Goal: Navigation & Orientation: Understand site structure

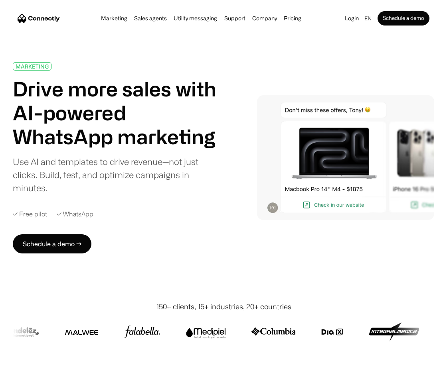
click at [340, 205] on img at bounding box center [345, 157] width 177 height 125
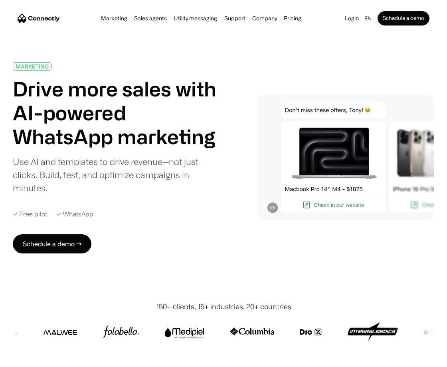
click at [272, 209] on img at bounding box center [345, 157] width 177 height 125
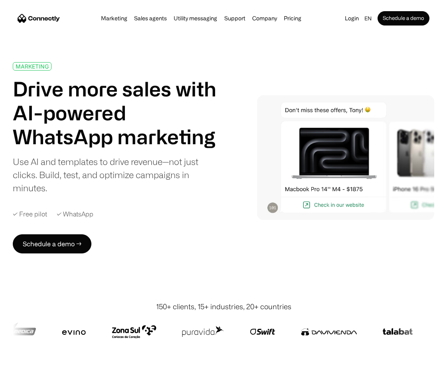
click at [116, 20] on link "Marketing" at bounding box center [114, 18] width 31 height 6
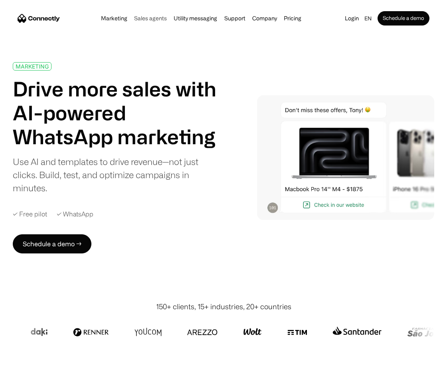
click at [152, 15] on link "Sales agents" at bounding box center [150, 18] width 37 height 6
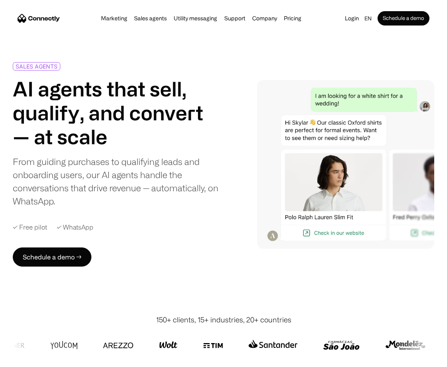
click at [339, 155] on img at bounding box center [345, 164] width 177 height 169
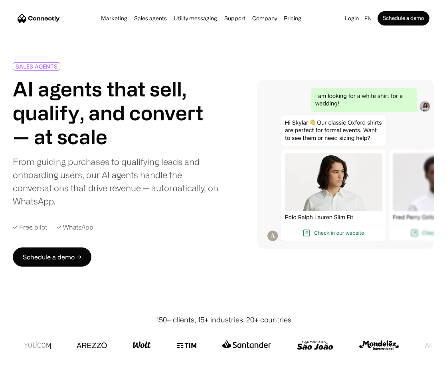
click at [343, 236] on img at bounding box center [345, 164] width 177 height 169
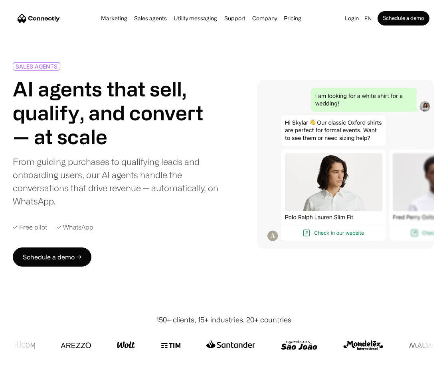
click at [345, 235] on img at bounding box center [345, 164] width 177 height 169
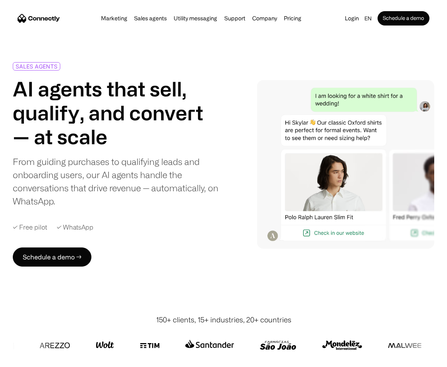
click at [425, 105] on img at bounding box center [345, 164] width 177 height 169
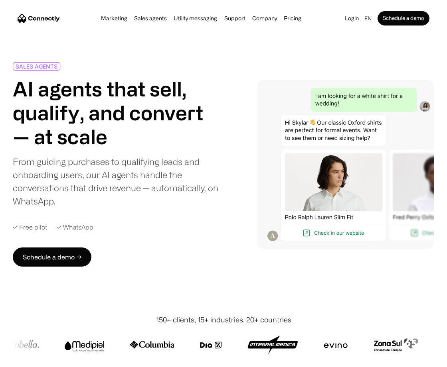
scroll to position [1, 0]
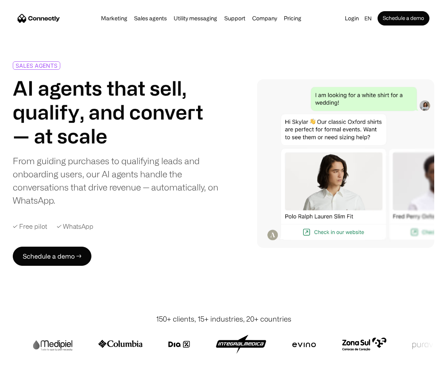
click at [424, 99] on img at bounding box center [345, 163] width 177 height 169
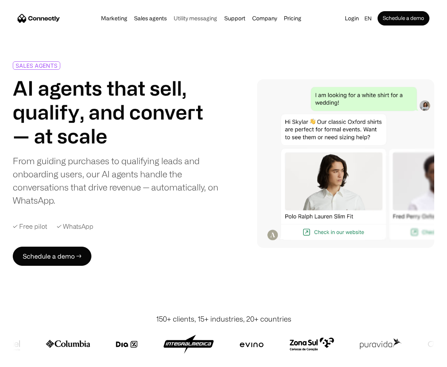
click at [203, 19] on link "Utility messaging" at bounding box center [195, 18] width 48 height 6
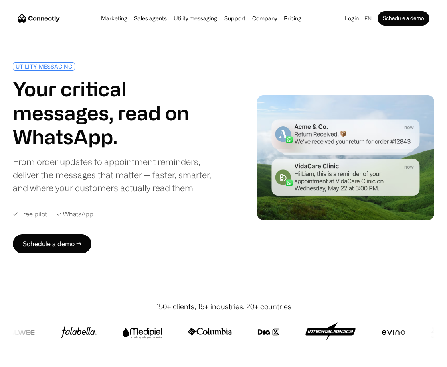
click at [390, 133] on img at bounding box center [345, 157] width 177 height 125
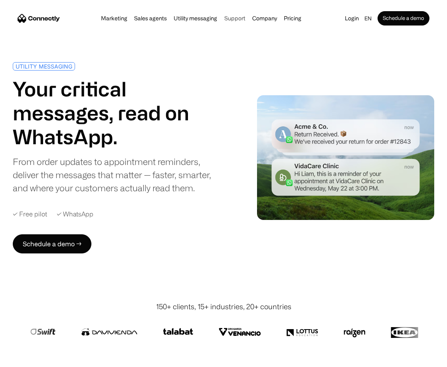
click at [235, 18] on link "Support" at bounding box center [235, 18] width 26 height 6
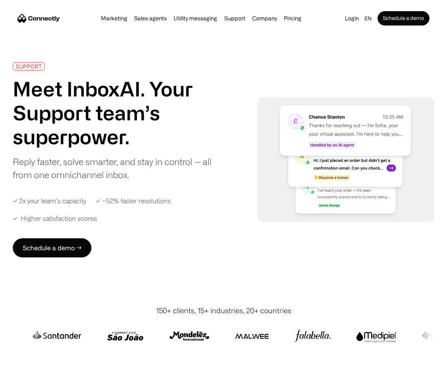
click at [282, 179] on img at bounding box center [345, 159] width 177 height 125
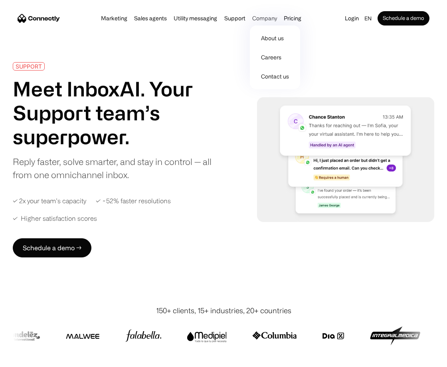
click at [266, 18] on div "Company" at bounding box center [264, 18] width 25 height 11
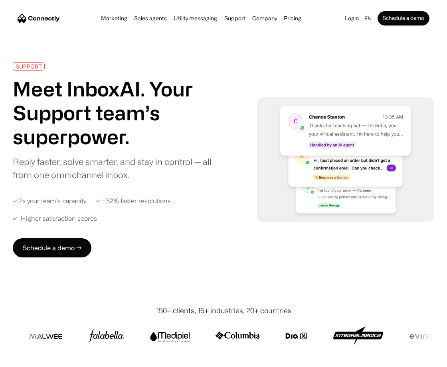
click at [119, 22] on div "Marketing Sales agents Utility messaging Support Company About us Careers Conta…" at bounding box center [200, 18] width 207 height 11
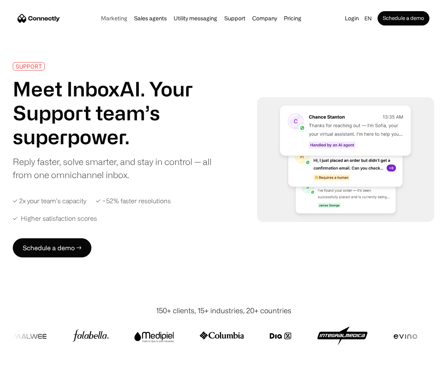
click at [120, 19] on link "Marketing" at bounding box center [114, 18] width 31 height 6
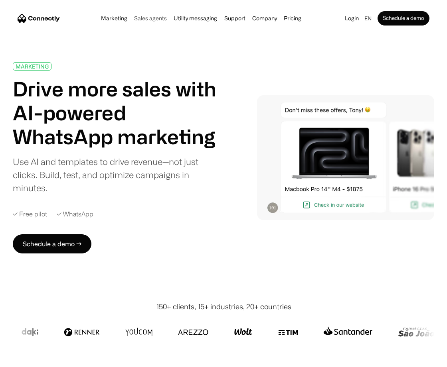
click at [156, 18] on link "Sales agents" at bounding box center [150, 18] width 37 height 6
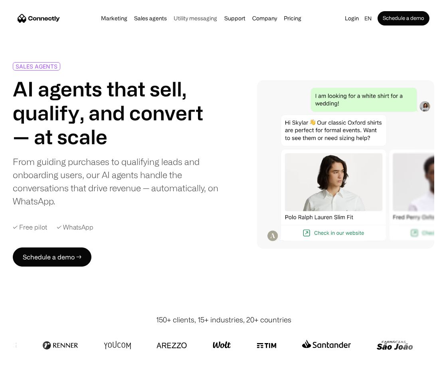
click at [201, 20] on link "Utility messaging" at bounding box center [195, 18] width 48 height 6
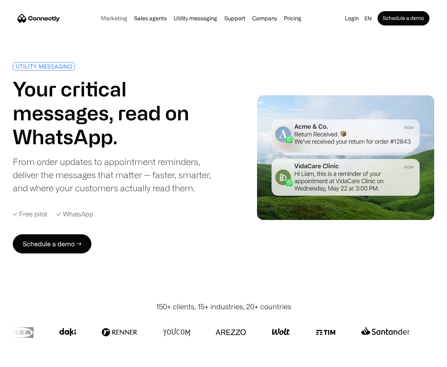
click at [114, 19] on link "Marketing" at bounding box center [114, 18] width 31 height 6
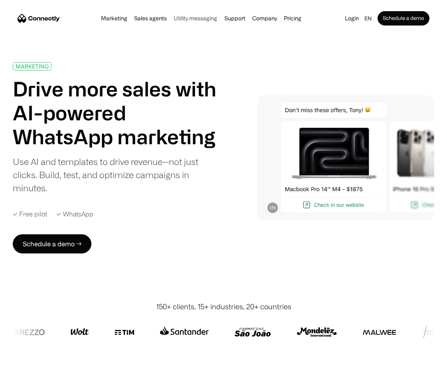
click at [205, 21] on link "Utility messaging" at bounding box center [195, 18] width 48 height 6
